Goal: Information Seeking & Learning: Check status

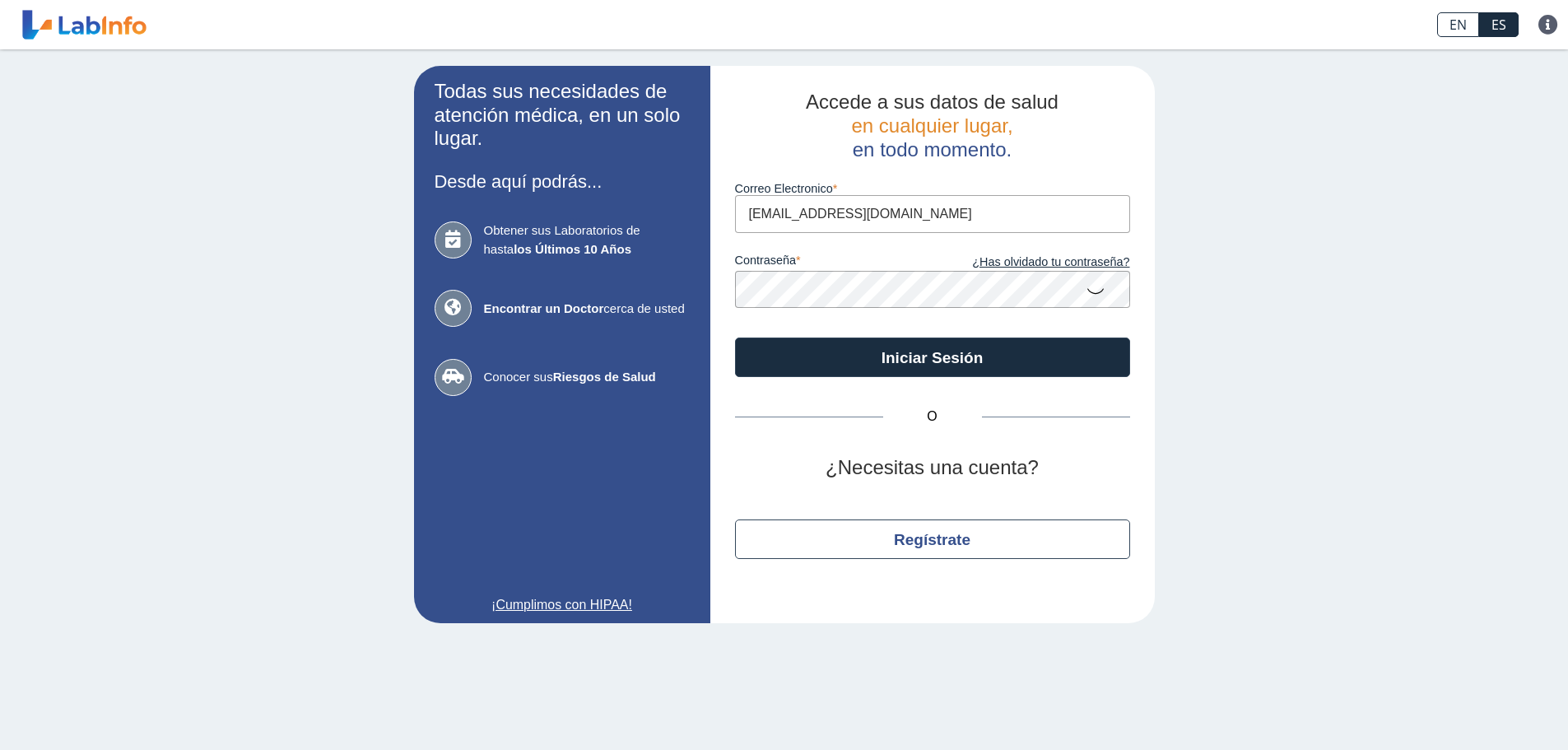
click at [968, 213] on input "[EMAIL_ADDRESS][DOMAIN_NAME]" at bounding box center [932, 214] width 395 height 37
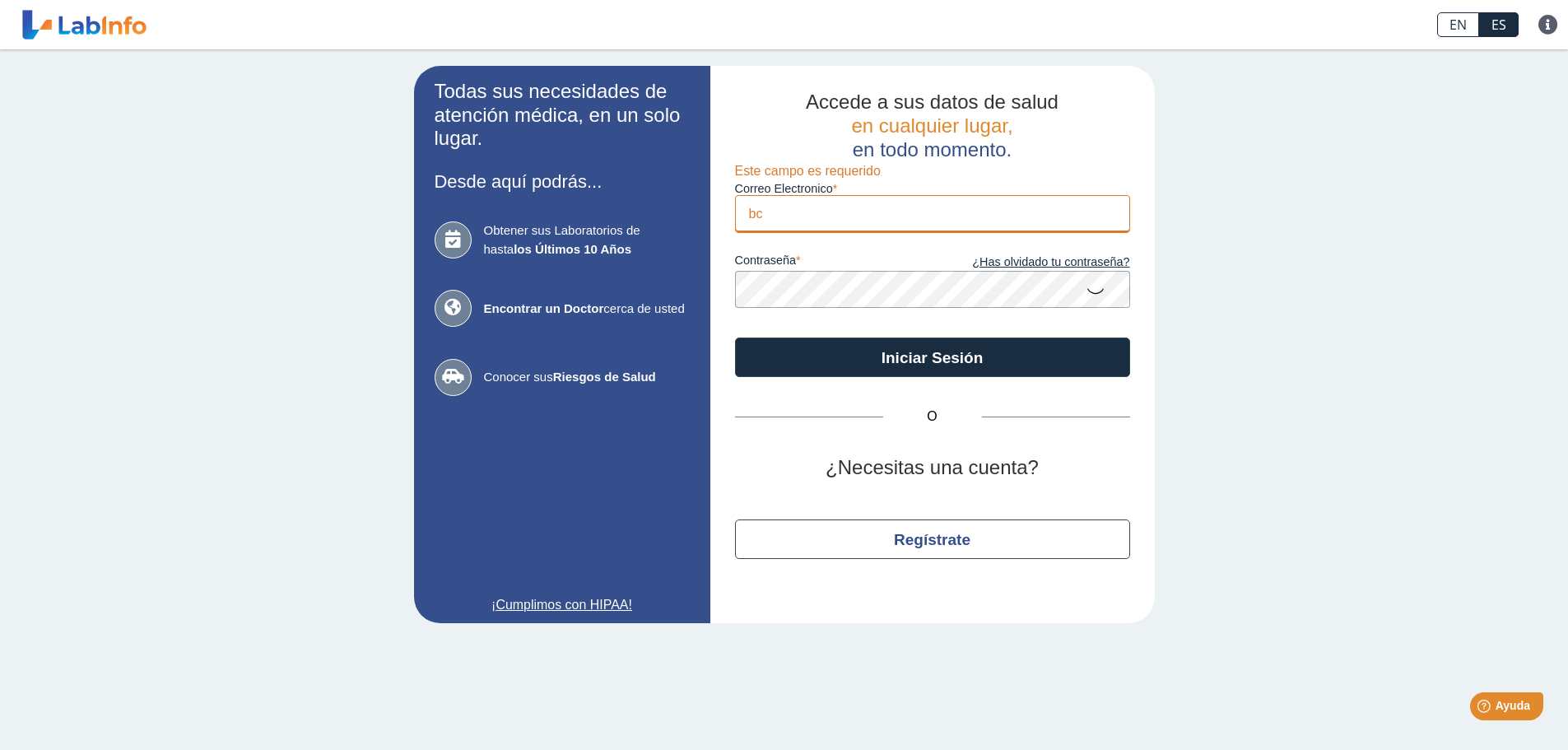
type input "b"
type input "[EMAIL_ADDRESS][DOMAIN_NAME]"
click at [1259, 327] on div "Todas sus necesidades de atención médica, en un solo lugar. Desde aquí podrás..…" at bounding box center [784, 344] width 1568 height 590
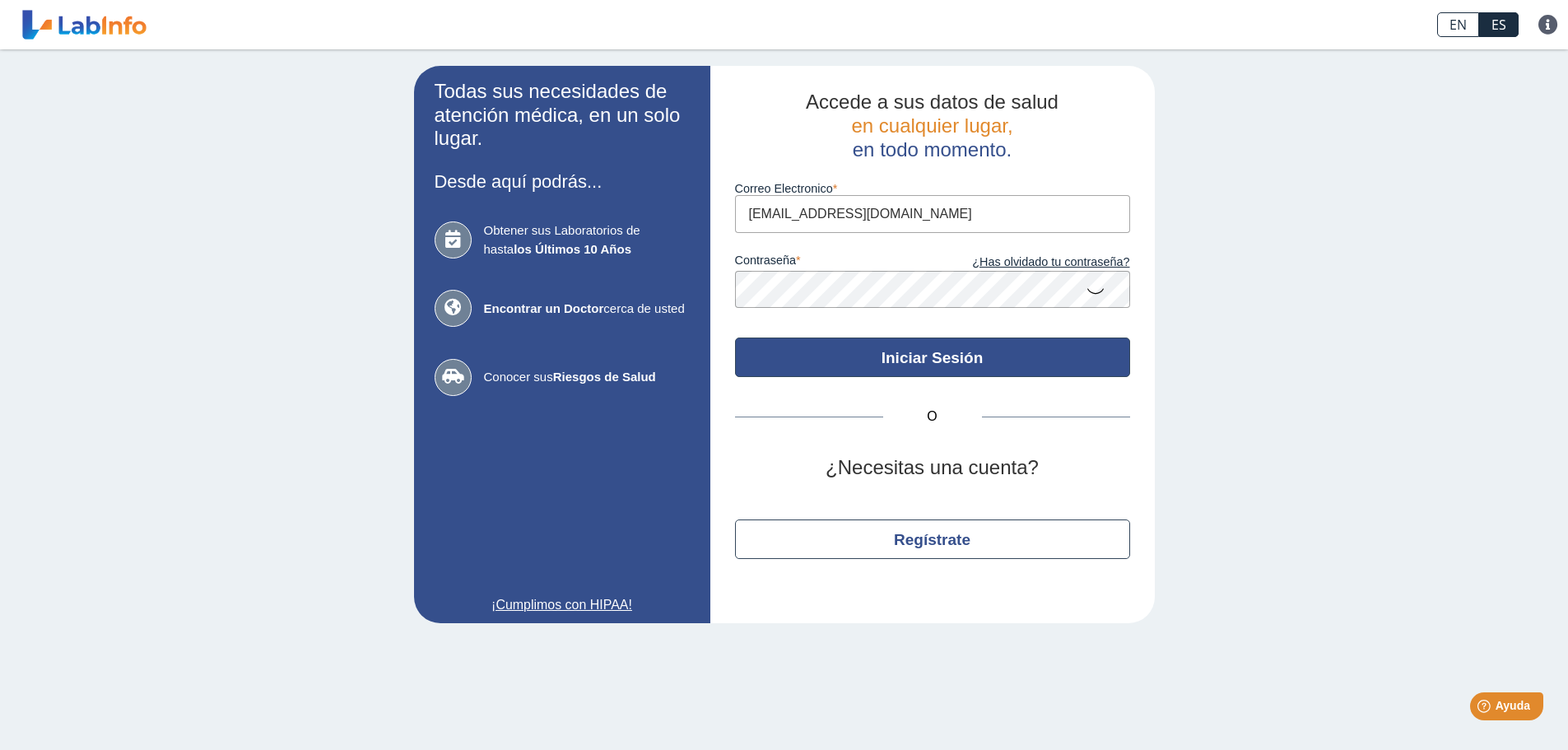
click at [1069, 342] on button "Iniciar Sesión" at bounding box center [932, 357] width 395 height 40
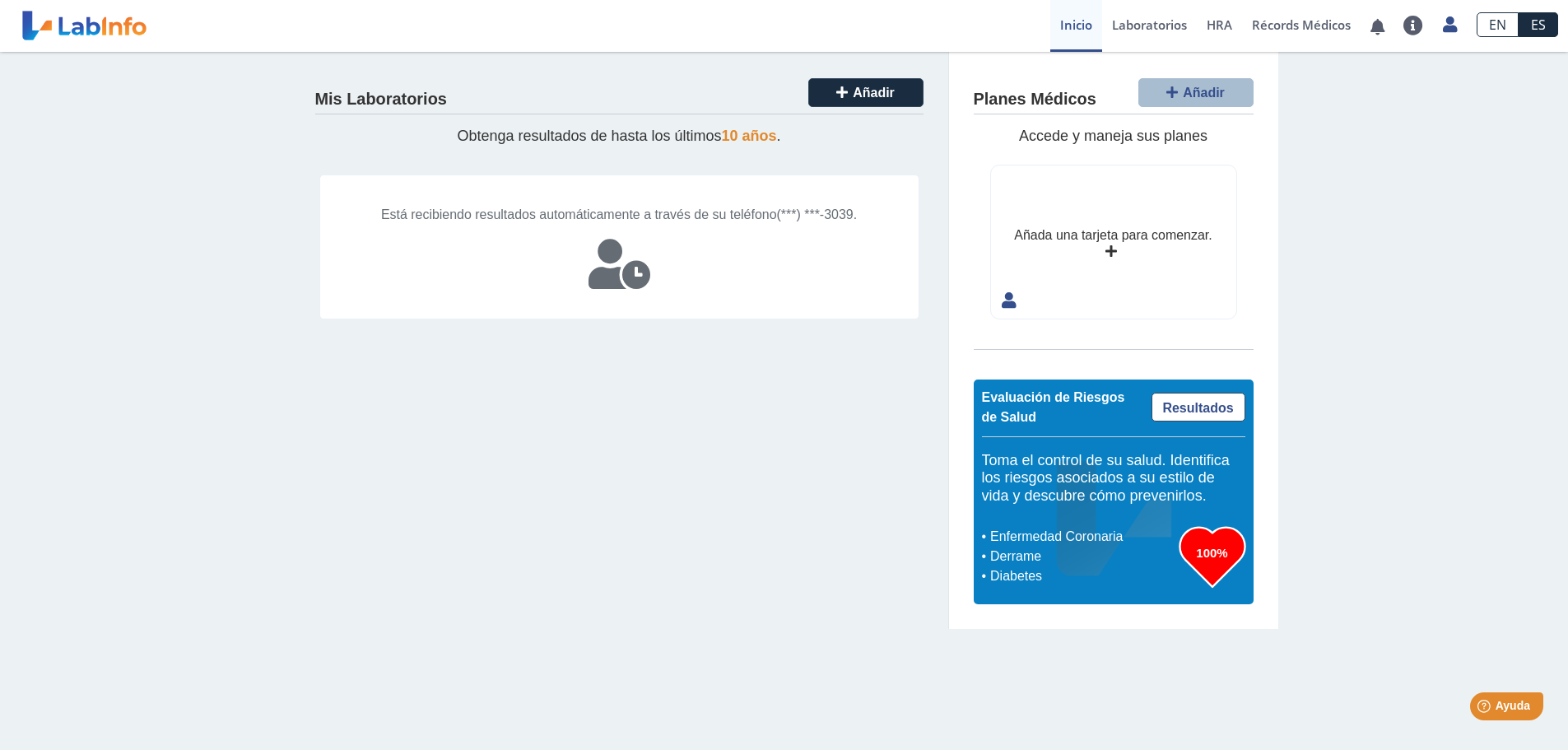
click at [760, 211] on span "Está recibiendo resultados automáticamente a través de su teléfono" at bounding box center [579, 214] width 396 height 14
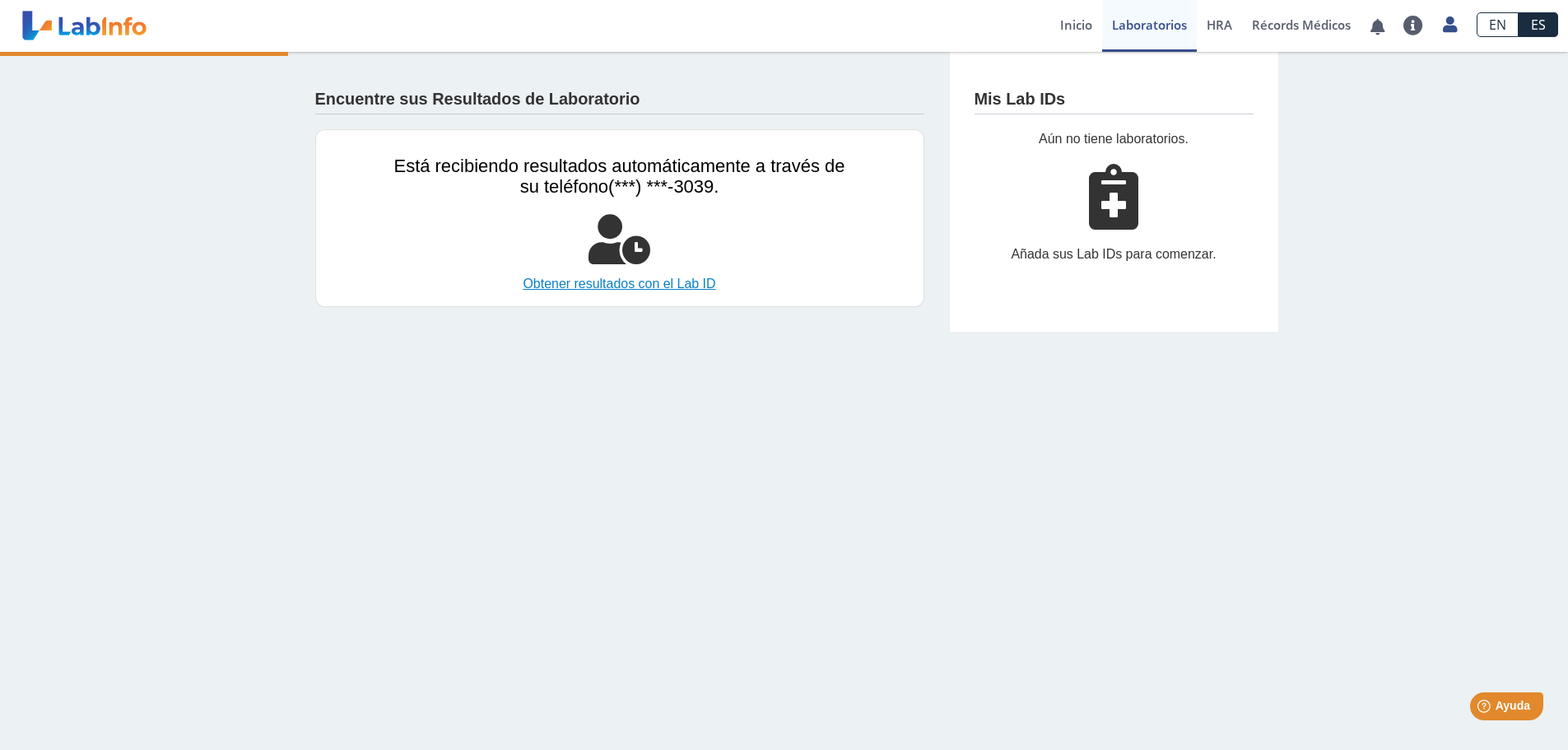
click at [692, 285] on link "Obtener resultados con el Lab ID" at bounding box center [620, 283] width 451 height 19
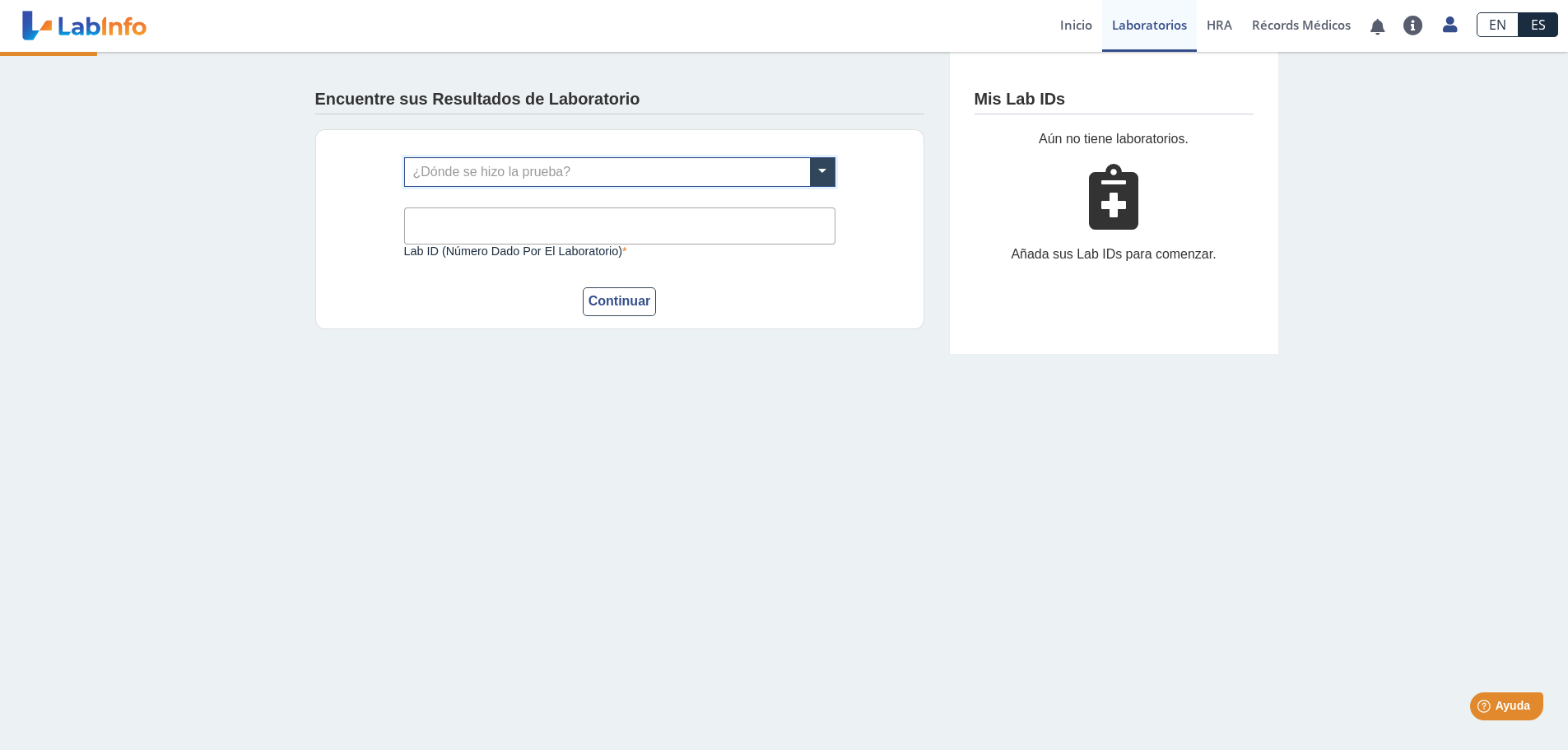
click at [545, 171] on input "text" at bounding box center [620, 172] width 429 height 28
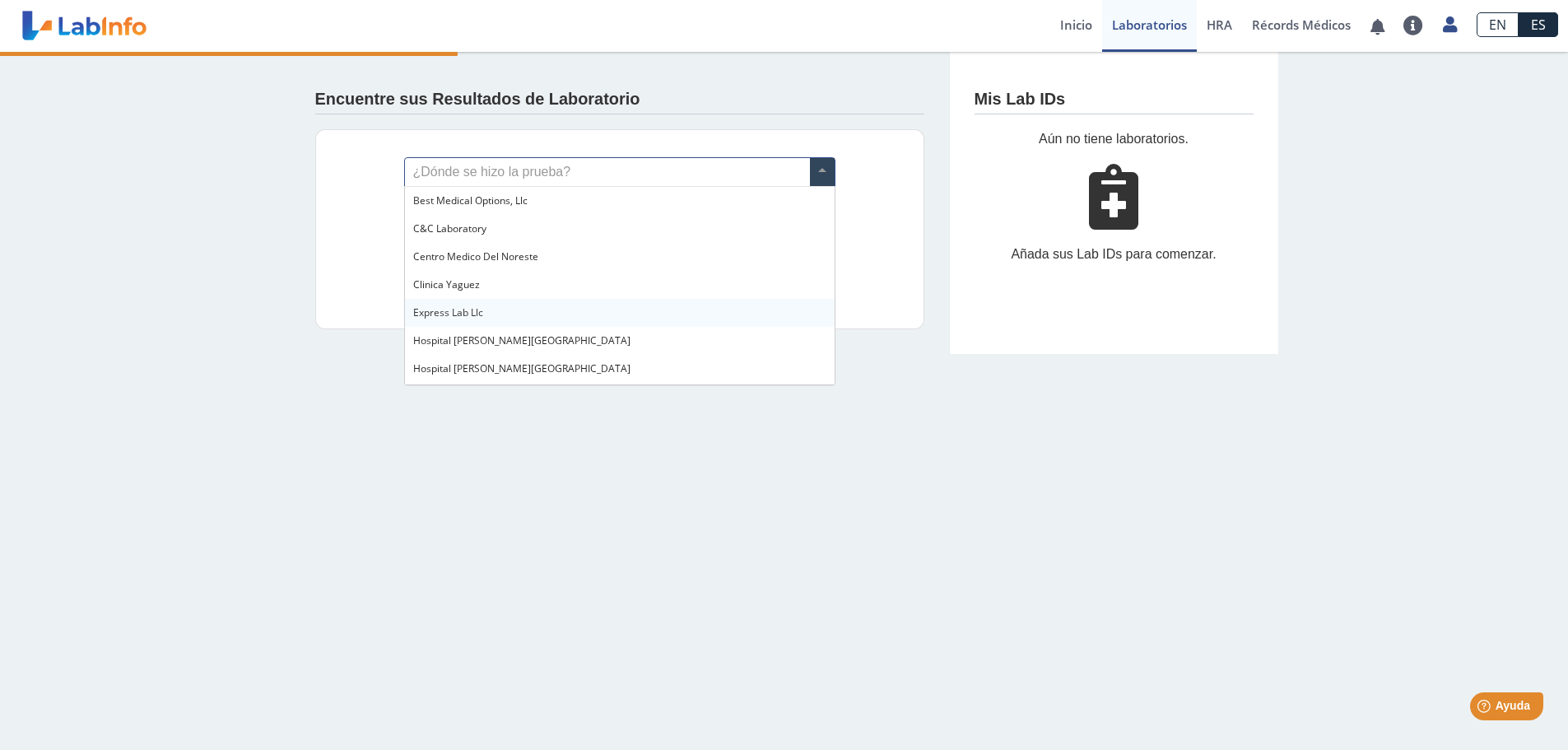
scroll to position [82, 0]
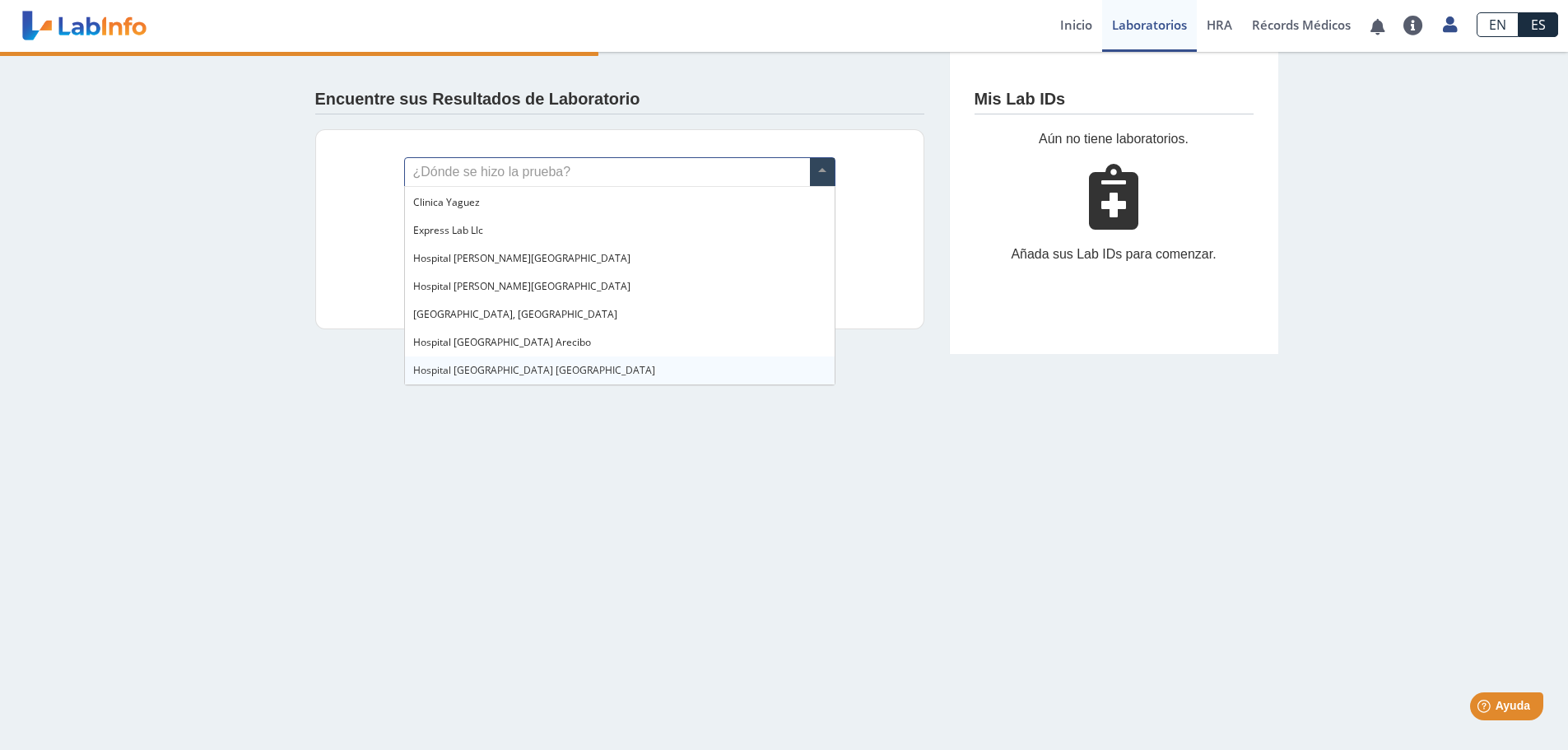
click at [510, 364] on div "Hospital [GEOGRAPHIC_DATA] [GEOGRAPHIC_DATA]" at bounding box center [620, 370] width 429 height 28
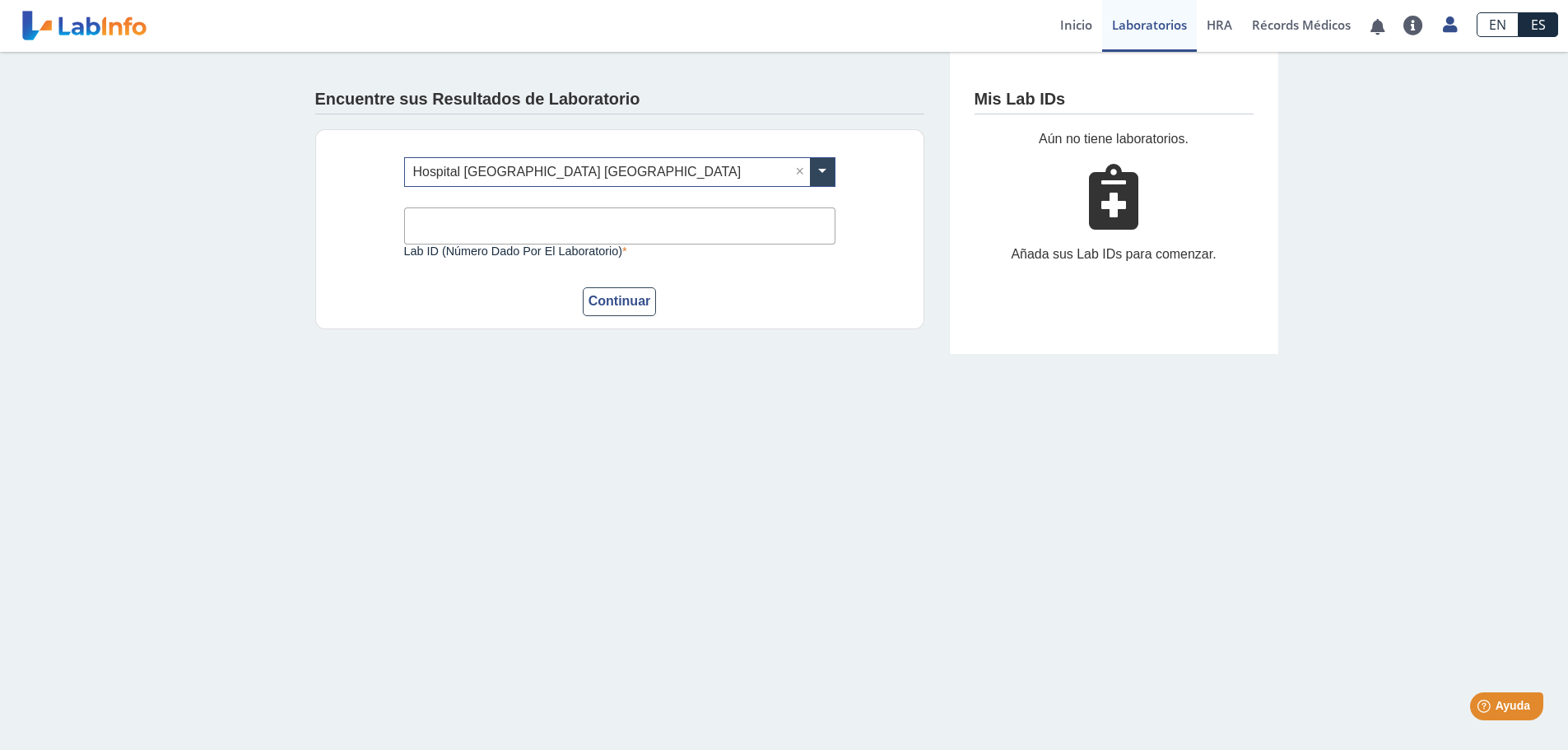
click at [451, 223] on input "Lab ID (número dado por el laboratorio)" at bounding box center [620, 226] width 431 height 37
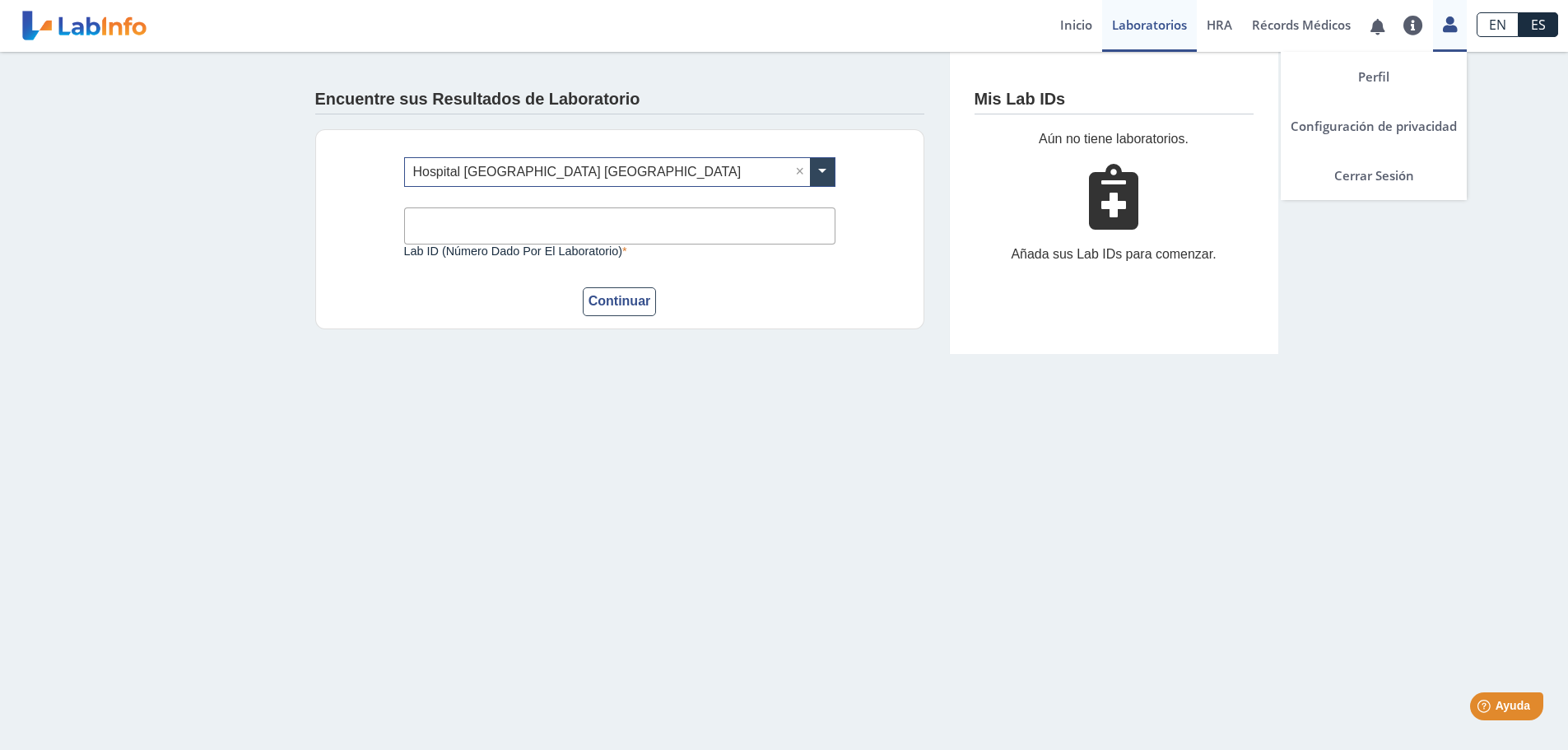
click at [1450, 30] on icon at bounding box center [1450, 24] width 14 height 13
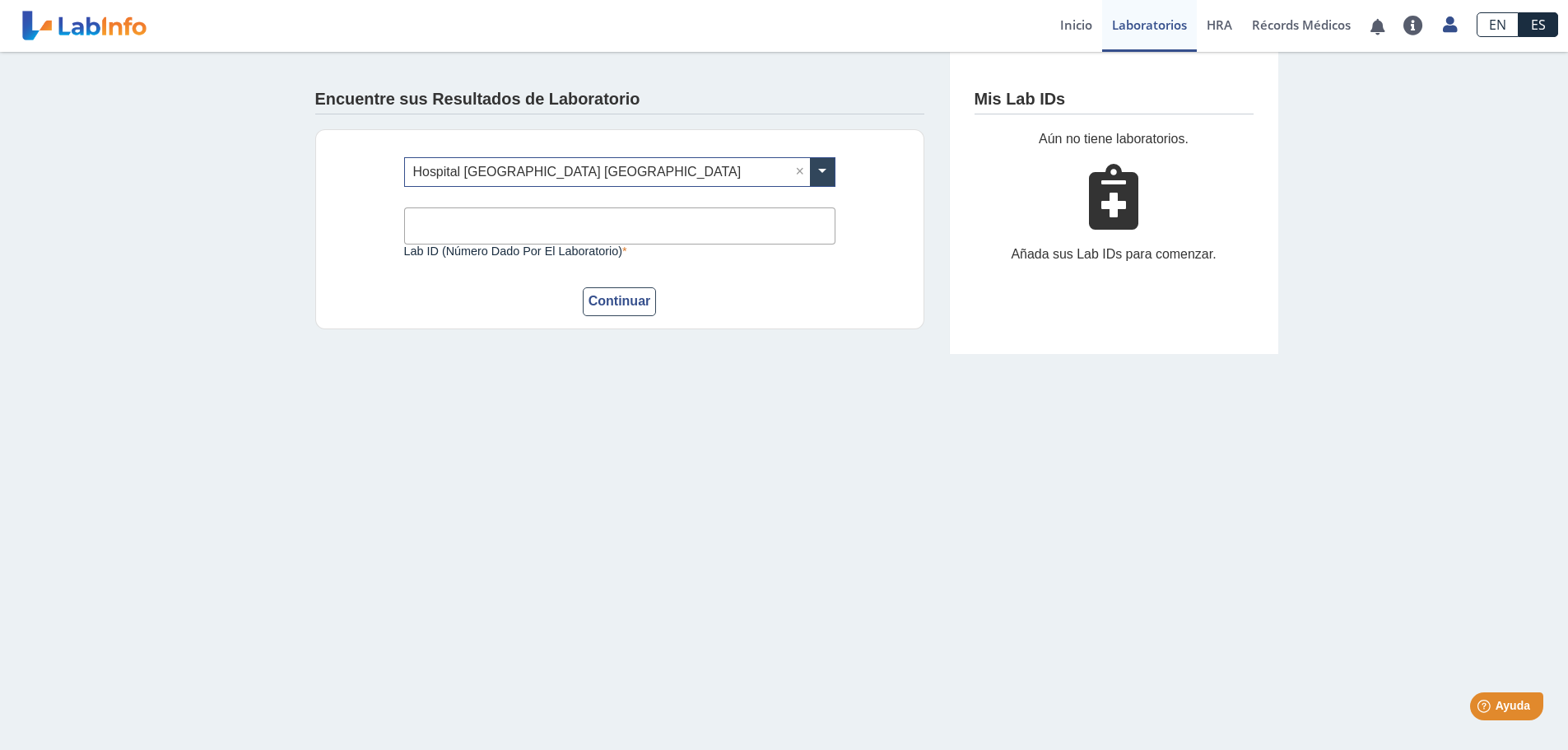
click at [1543, 85] on div "Encuentre sus Resultados de Laboratorio ¿Dónde se hizo la prueba? × Hospital [P…" at bounding box center [784, 202] width 1568 height 302
click at [616, 234] on input "Lab ID (número dado por el laboratorio)" at bounding box center [620, 226] width 431 height 37
type input "1"
type input "1510819"
click at [648, 304] on button "Continuar" at bounding box center [620, 302] width 74 height 29
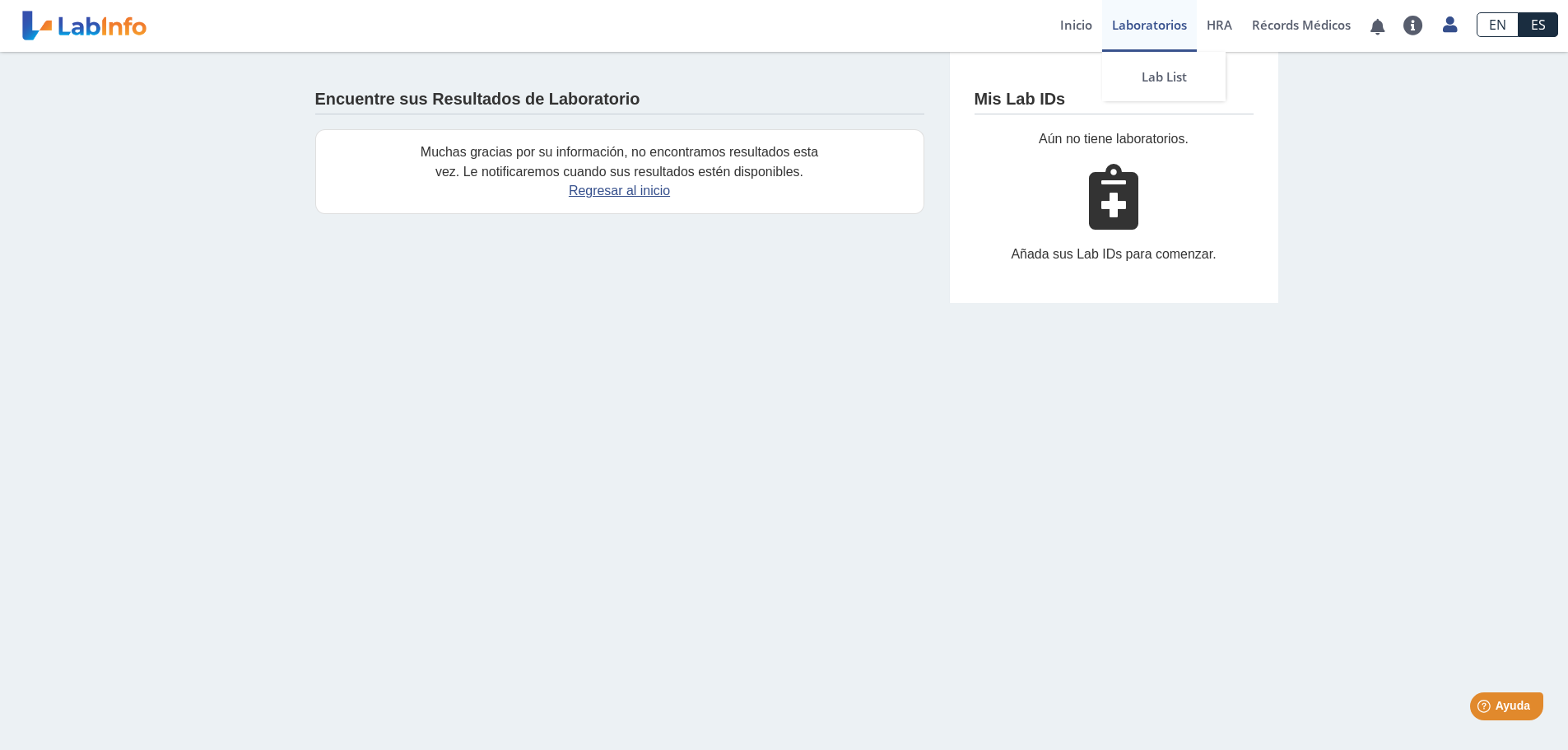
click at [1152, 27] on link "Laboratorios" at bounding box center [1150, 25] width 95 height 52
click at [1167, 78] on link "Lab List" at bounding box center [1164, 76] width 123 height 49
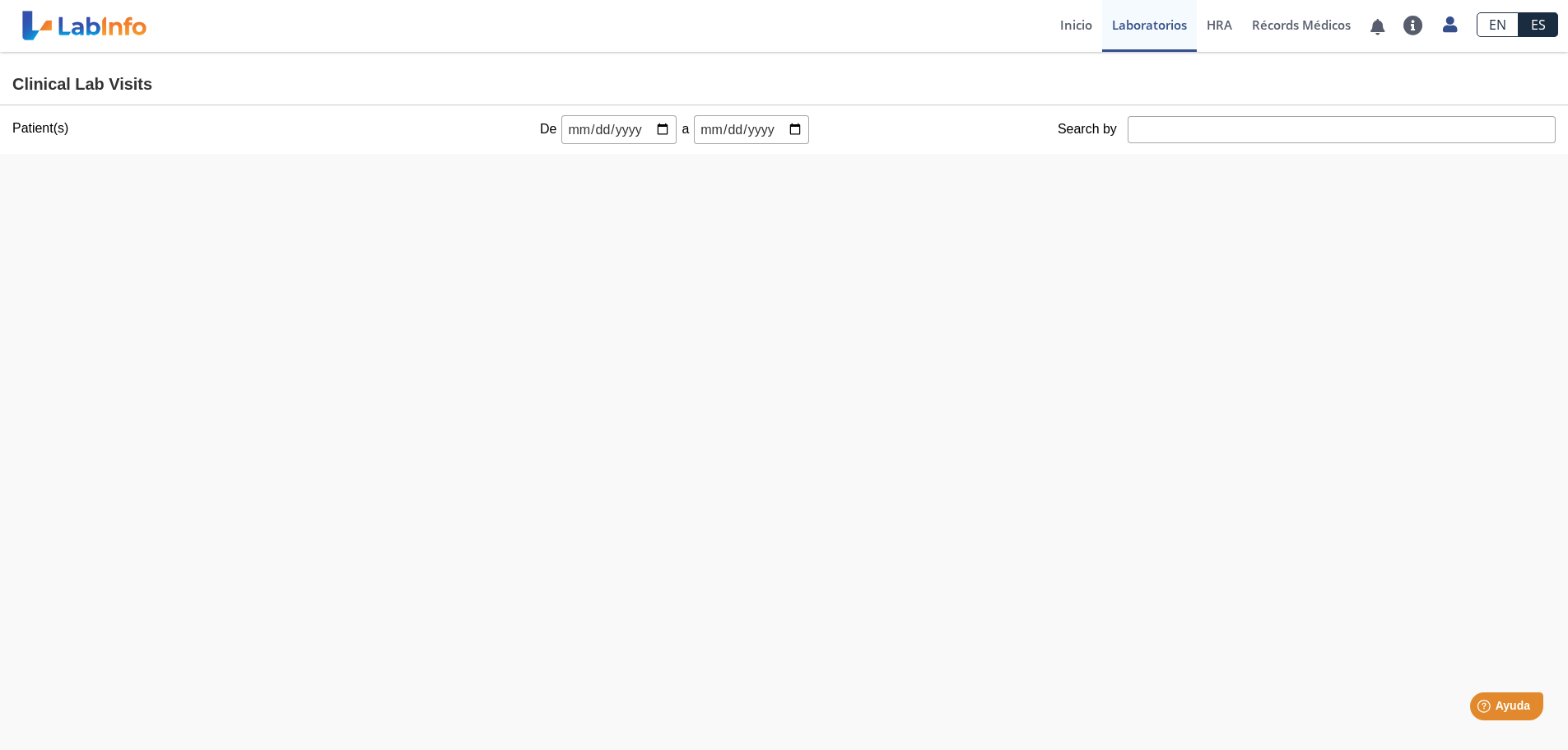
click at [603, 128] on input "date" at bounding box center [619, 129] width 115 height 29
click at [652, 127] on input "date" at bounding box center [619, 129] width 115 height 29
click at [652, 128] on input "date" at bounding box center [619, 129] width 115 height 29
type input "[DATE]"
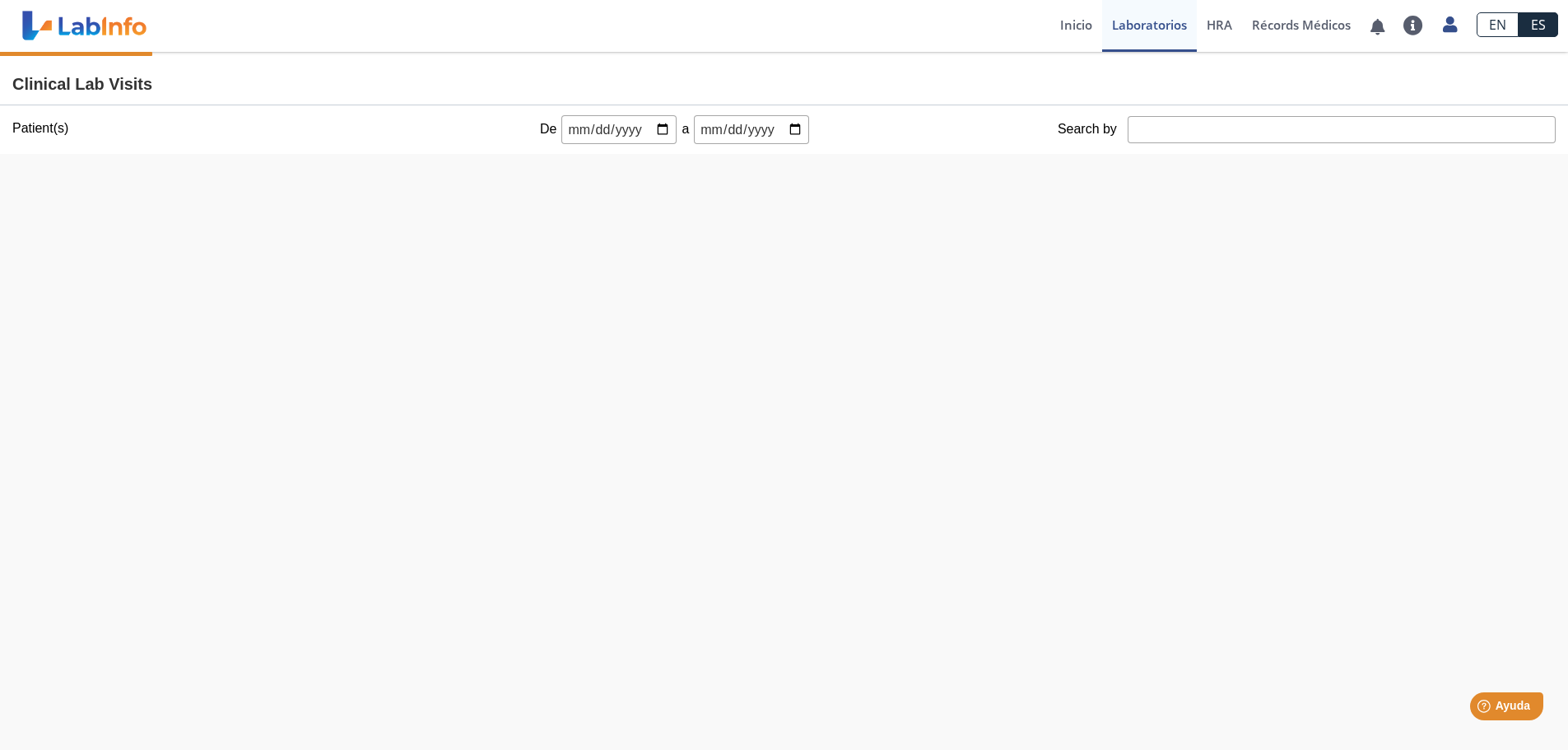
click at [744, 130] on input "date" at bounding box center [751, 129] width 115 height 29
click at [729, 124] on input "date" at bounding box center [751, 129] width 115 height 29
drag, startPoint x: 763, startPoint y: 132, endPoint x: 777, endPoint y: 132, distance: 14.0
click at [767, 134] on input "date" at bounding box center [751, 129] width 115 height 29
click at [784, 129] on input "date" at bounding box center [751, 129] width 115 height 29
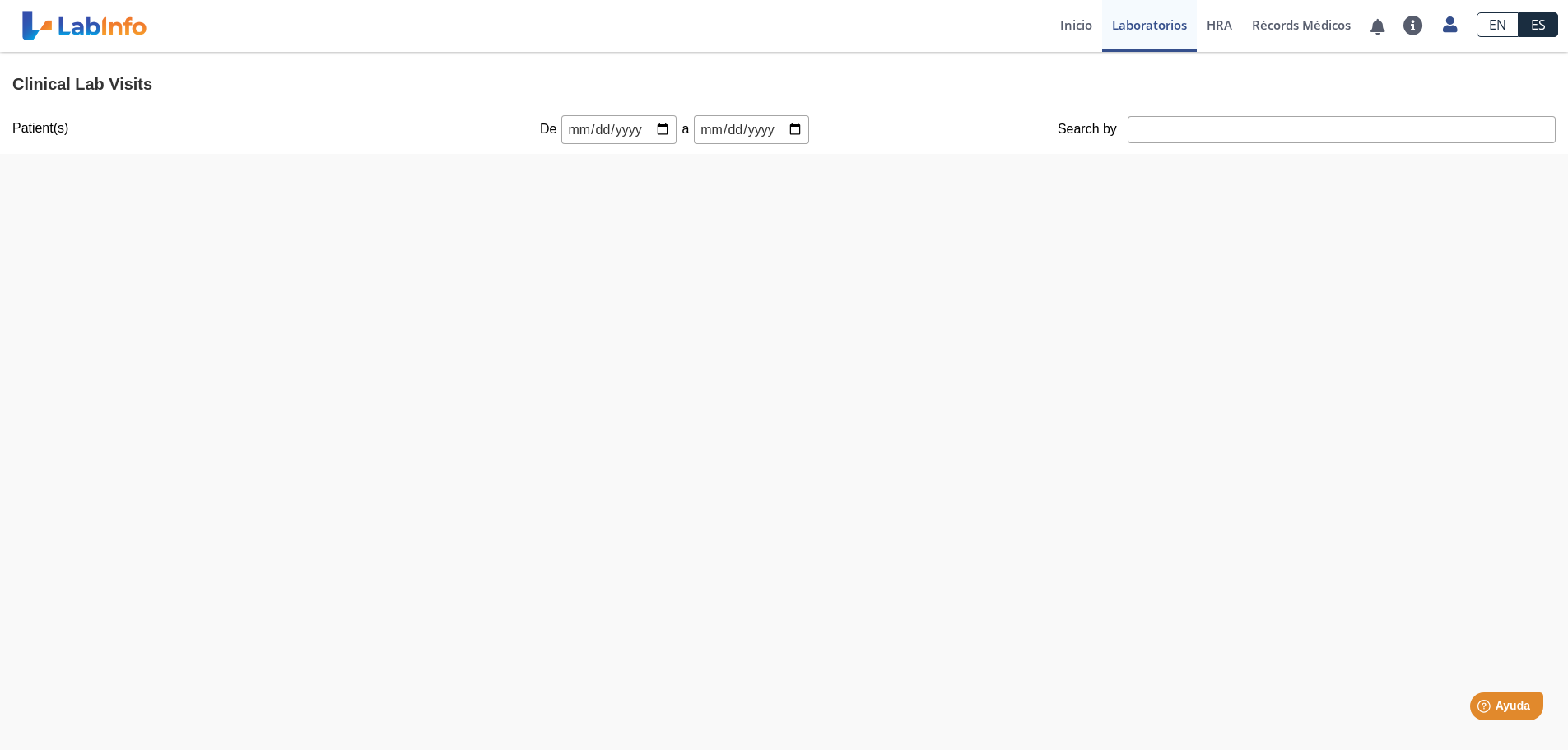
type input "[DATE]"
click at [1014, 162] on div at bounding box center [796, 173] width 1288 height 40
click at [1083, 30] on link "Inicio" at bounding box center [1075, 25] width 52 height 52
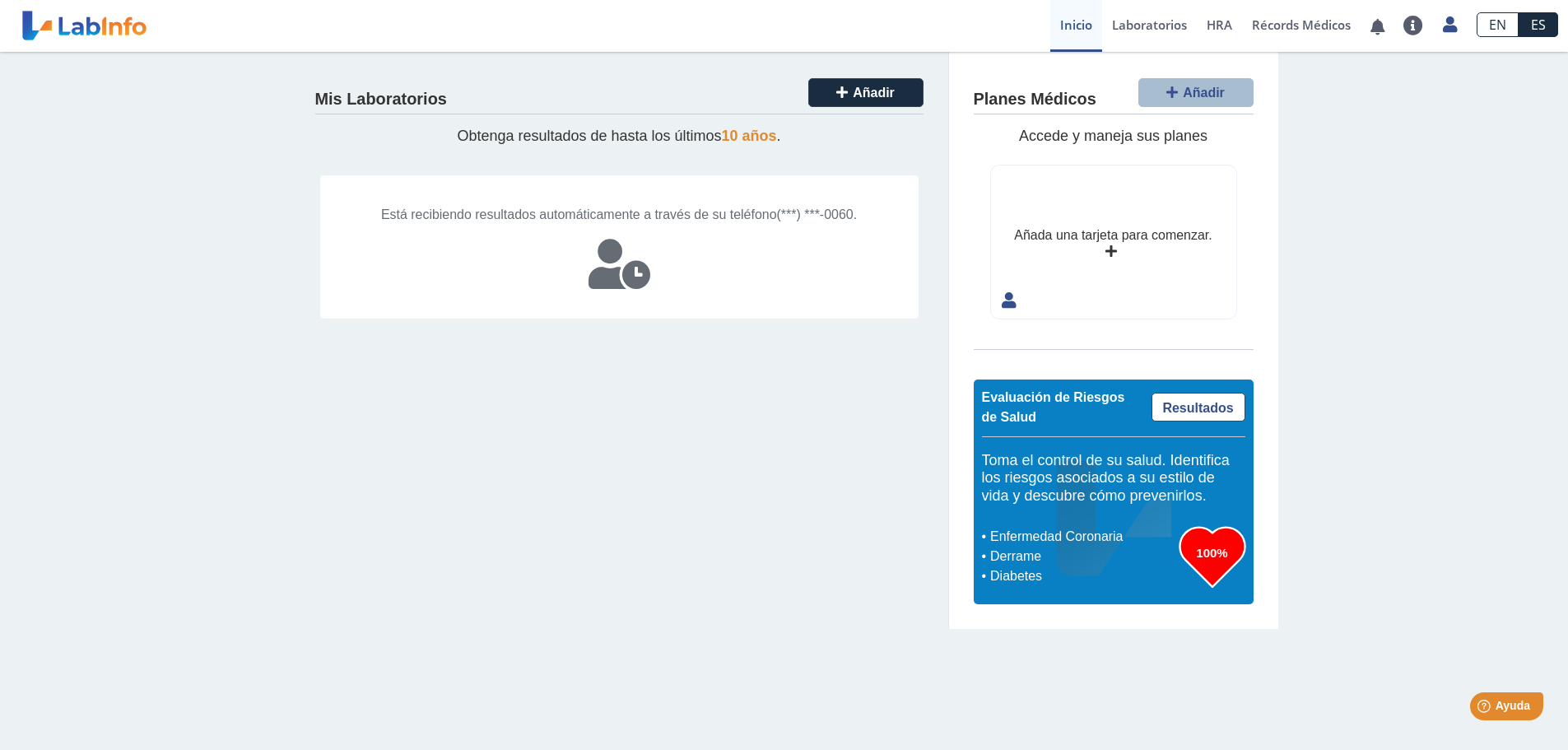
click at [676, 211] on span "Está recibiendo resultados automáticamente a través de su teléfono" at bounding box center [579, 214] width 396 height 14
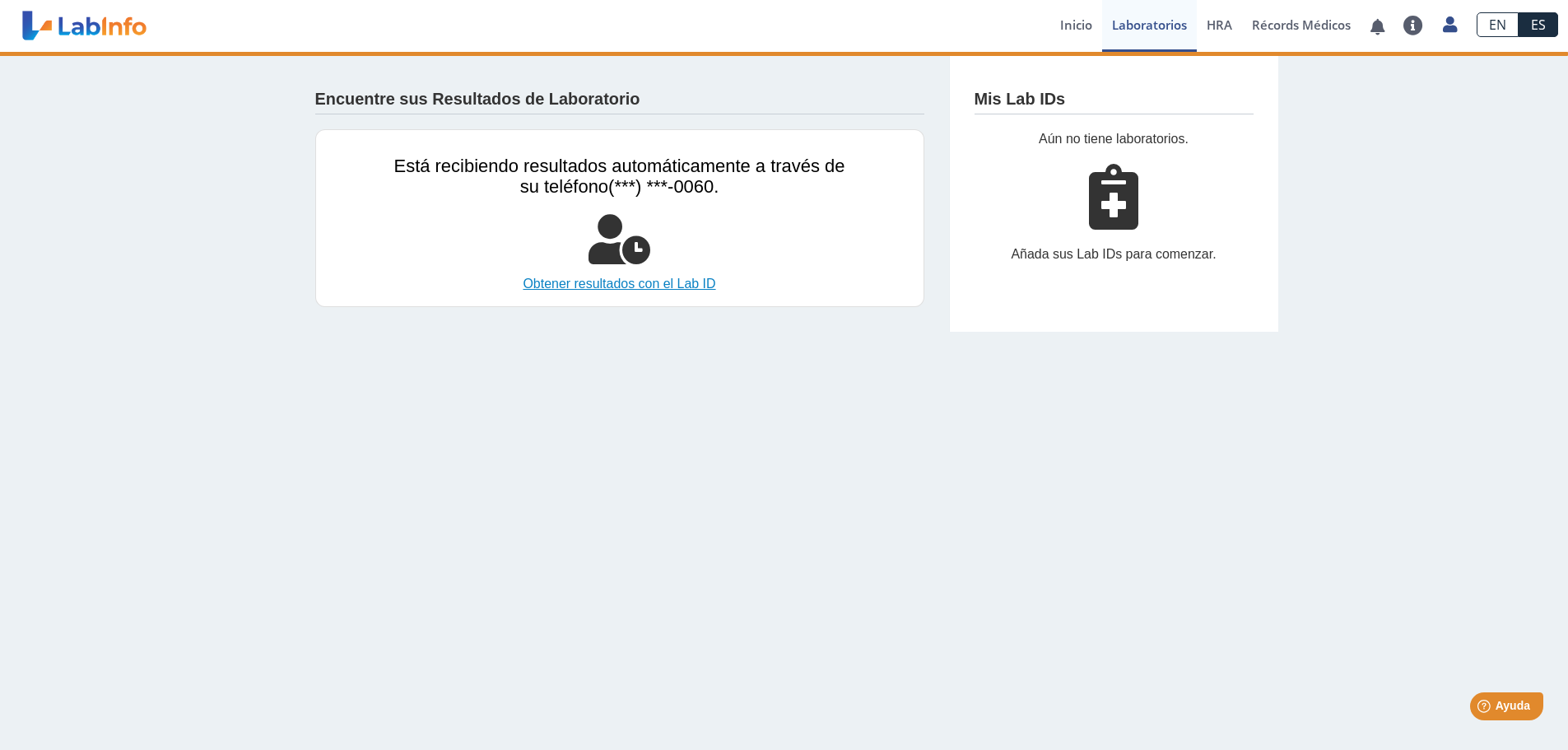
click at [675, 284] on link "Obtener resultados con el Lab ID" at bounding box center [620, 283] width 451 height 19
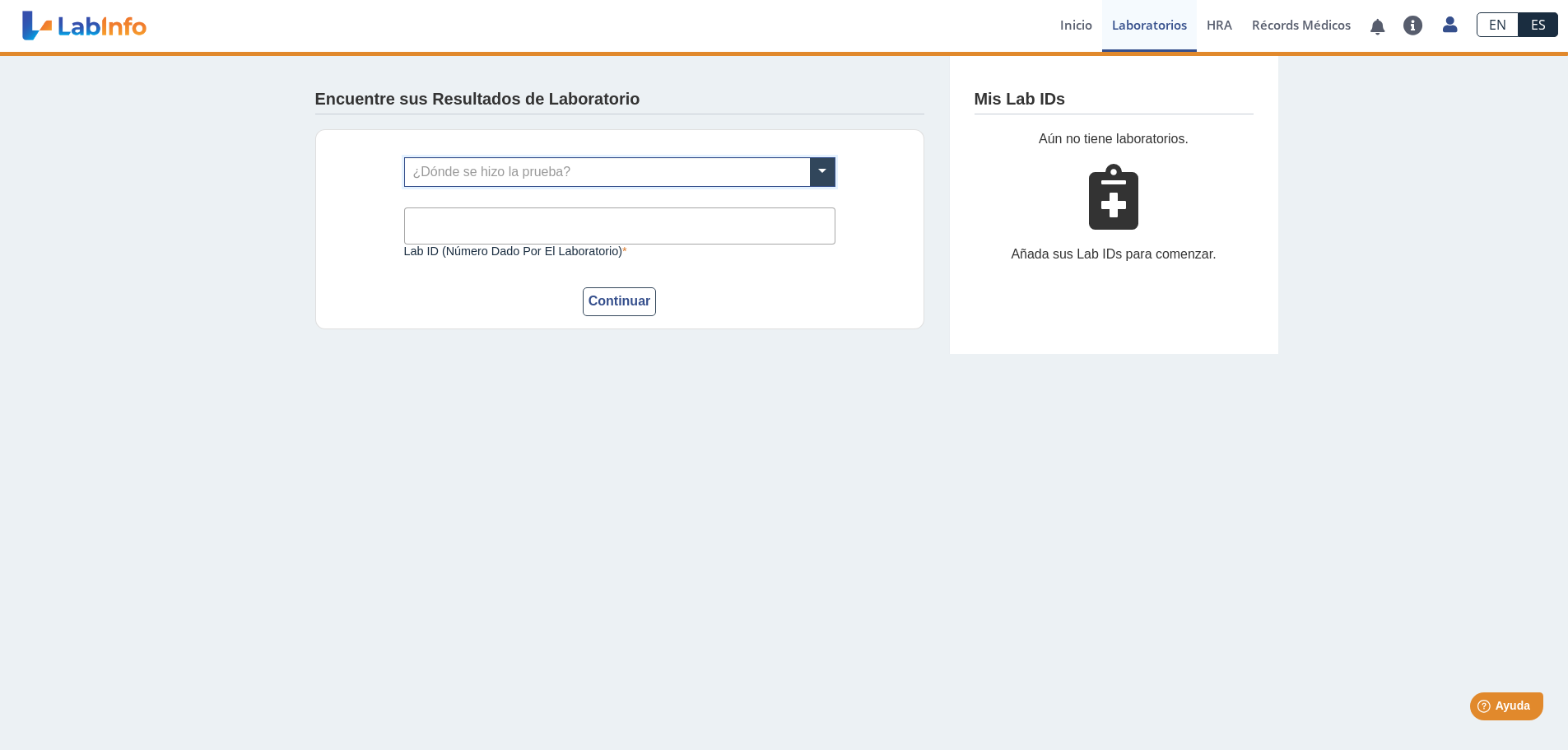
click at [545, 172] on input "text" at bounding box center [620, 172] width 429 height 28
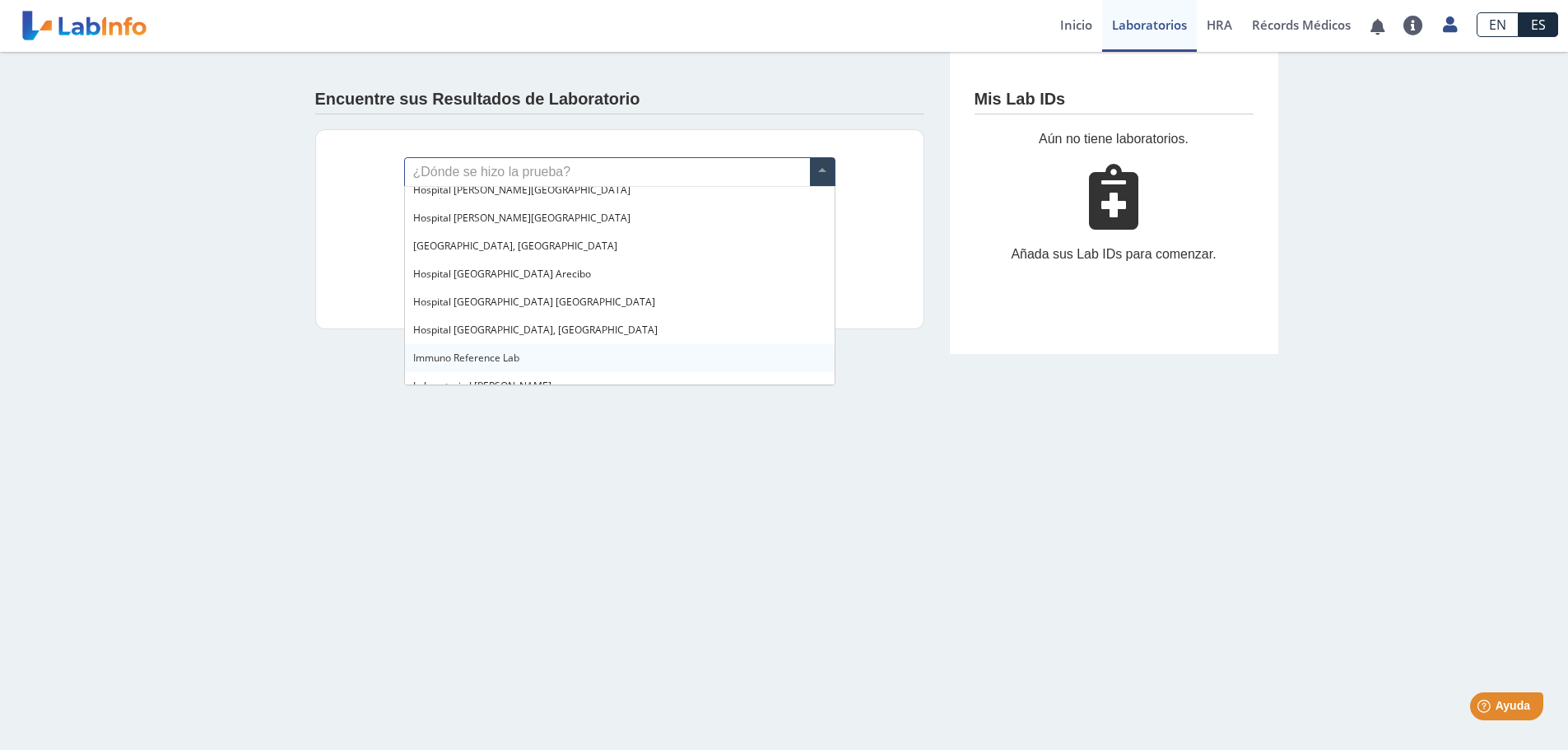
scroll to position [165, 0]
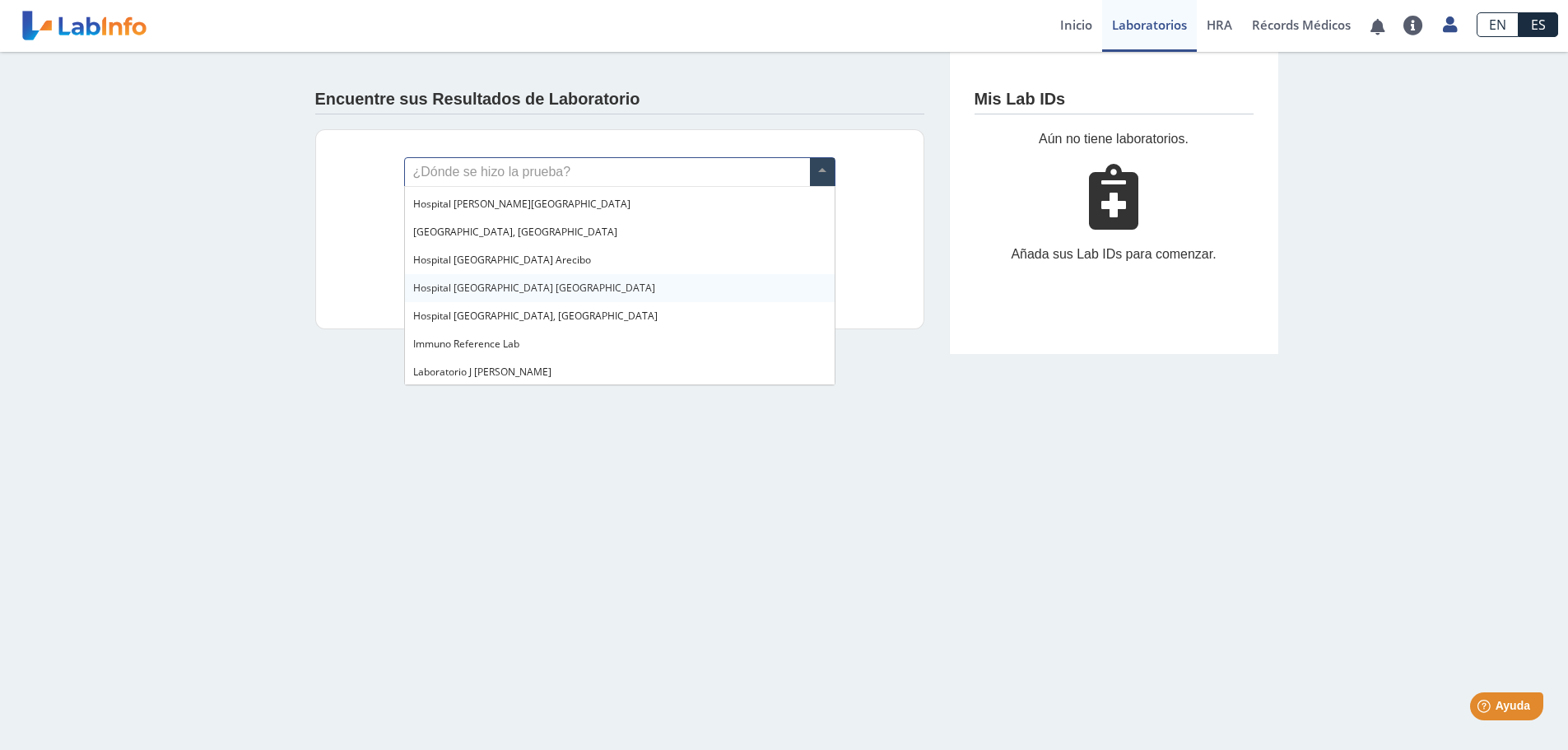
click at [526, 287] on div "Hospital [GEOGRAPHIC_DATA] [GEOGRAPHIC_DATA]" at bounding box center [620, 287] width 429 height 28
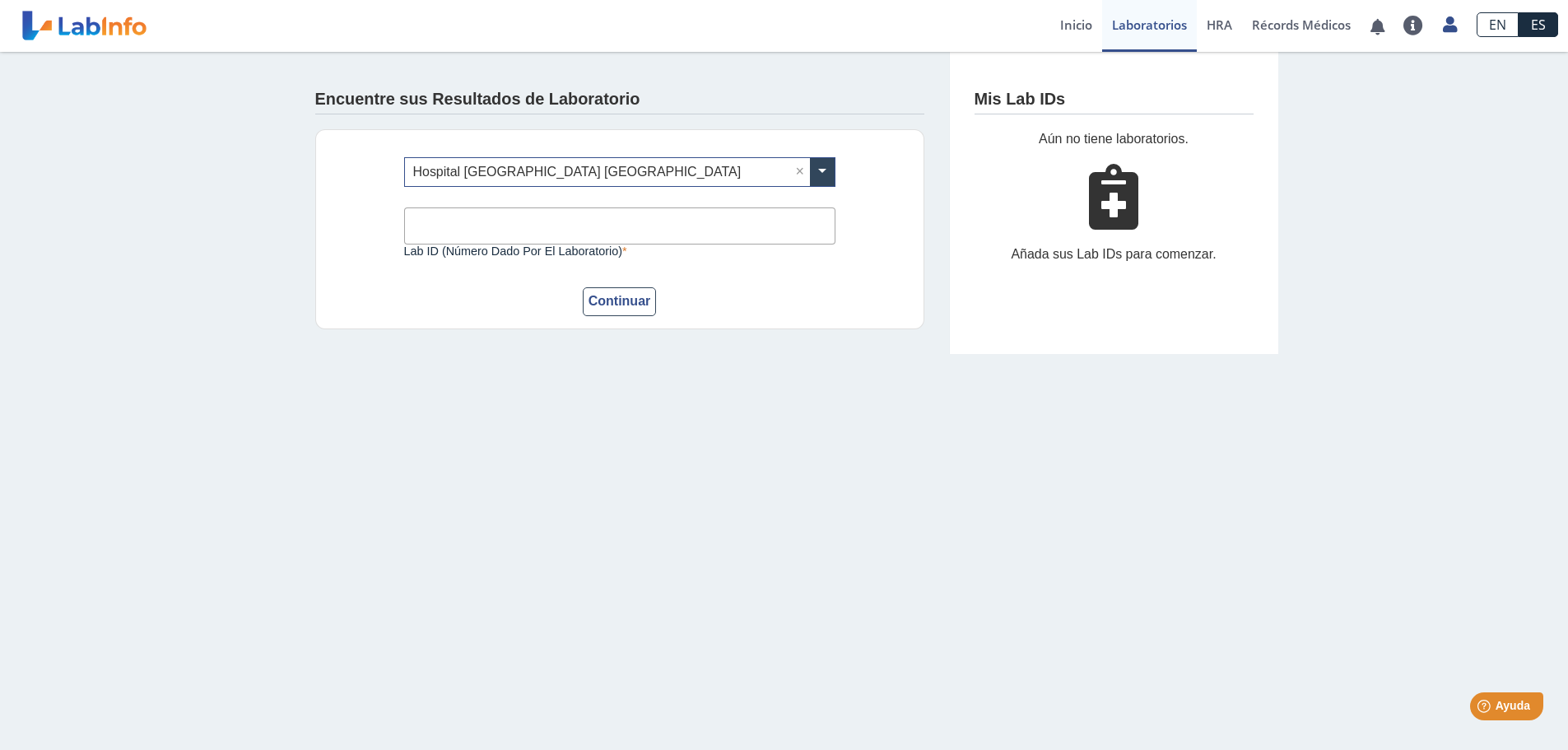
click at [509, 228] on input "Lab ID (número dado por el laboratorio)" at bounding box center [620, 226] width 431 height 37
type input "1510819"
click at [641, 303] on button "Continuar" at bounding box center [620, 302] width 74 height 29
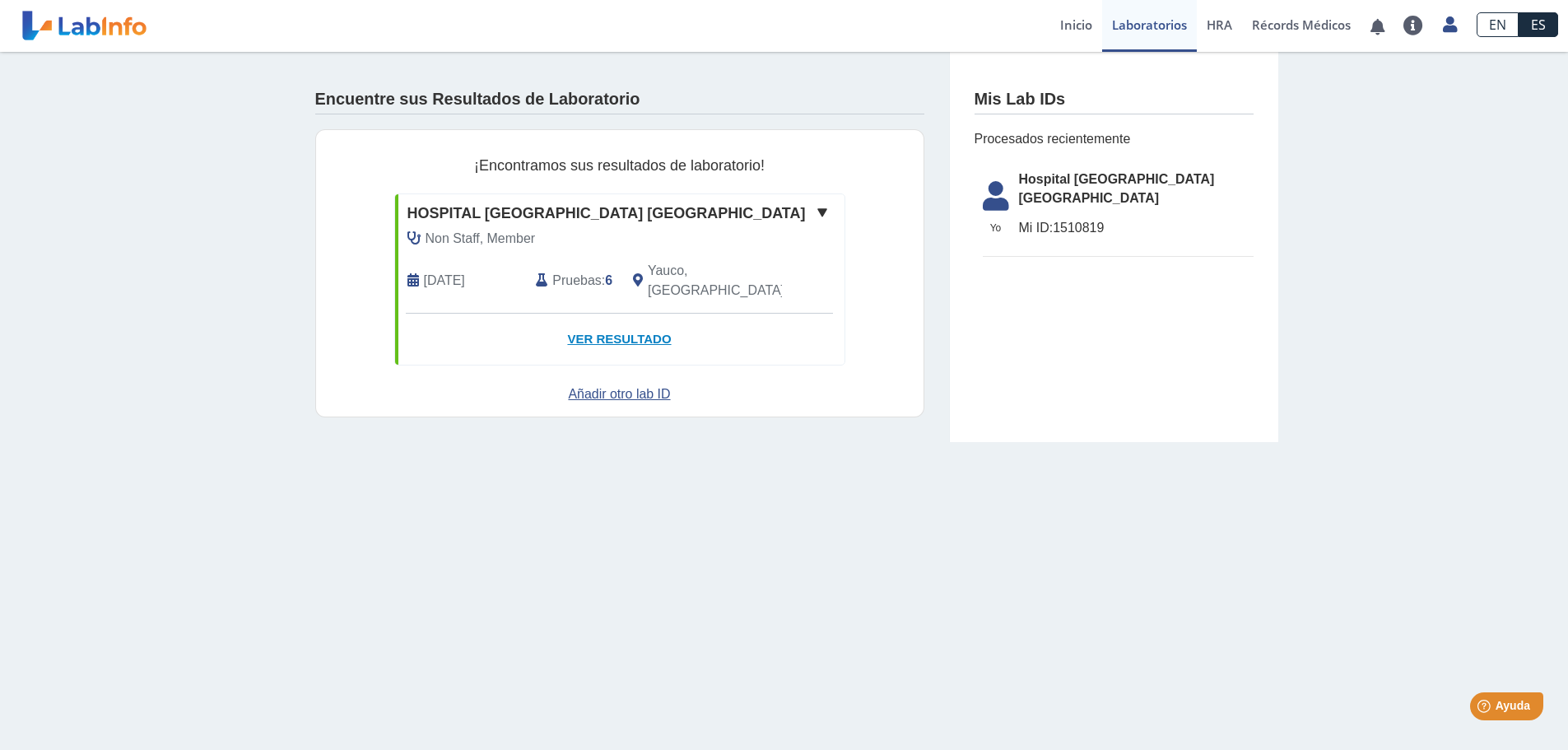
click at [638, 316] on link "Ver Resultado" at bounding box center [620, 339] width 450 height 52
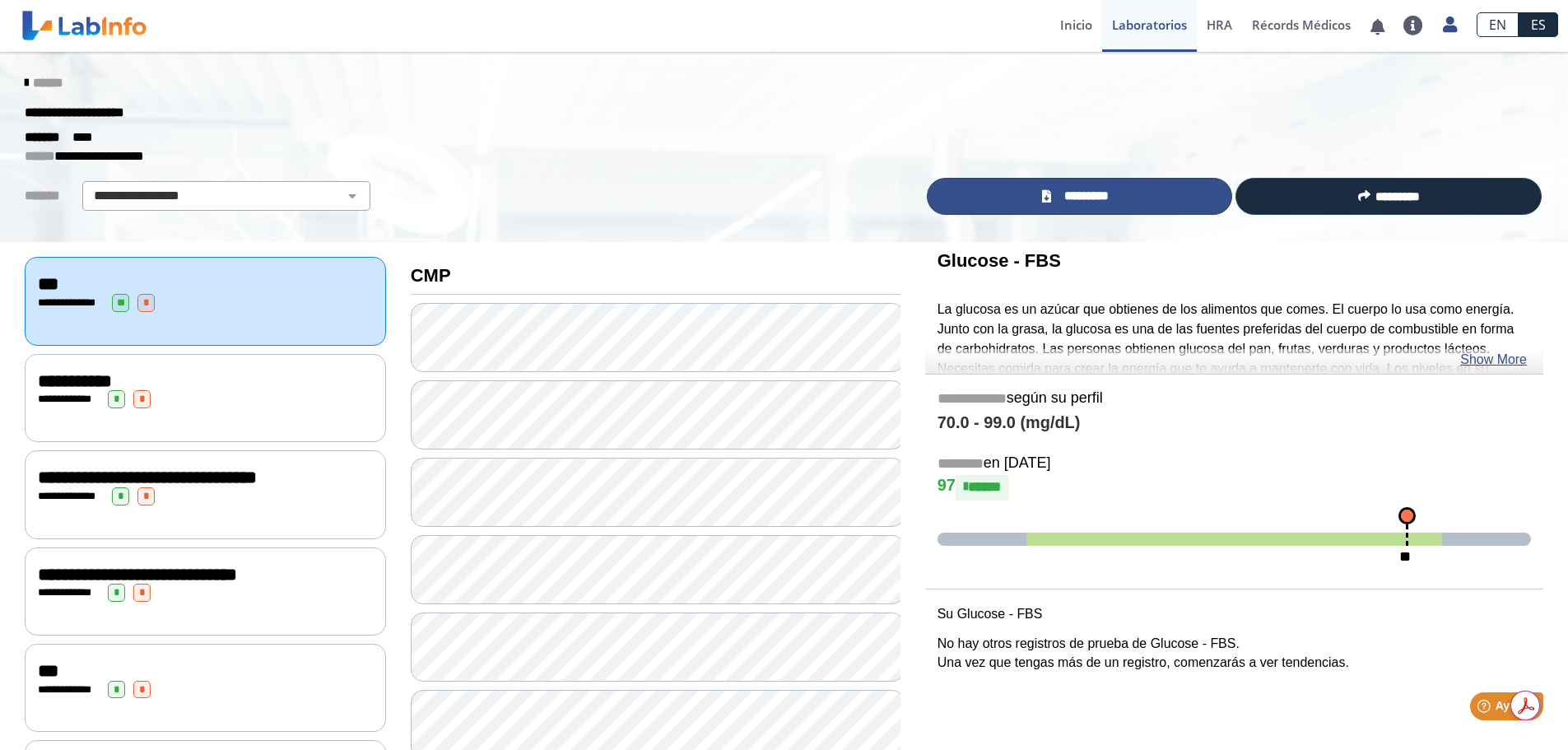
click at [1107, 198] on span "*********" at bounding box center [1085, 196] width 60 height 19
